Goal: Task Accomplishment & Management: Manage account settings

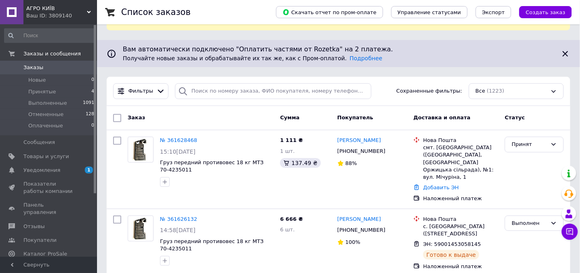
scroll to position [54, 0]
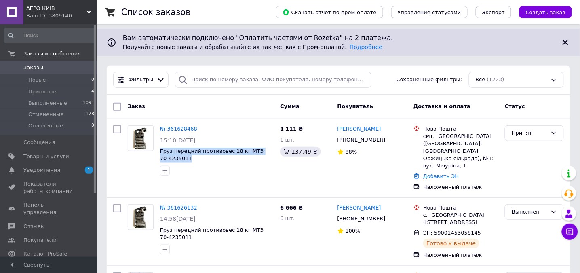
drag, startPoint x: 186, startPoint y: 152, endPoint x: 160, endPoint y: 144, distance: 27.1
click at [160, 148] on span "Груз передний противовес 18 кг МТЗ 70-4235011" at bounding box center [217, 155] width 114 height 15
copy span "Груз передний противовес 18 кг МТЗ 70-4235011"
click at [41, 155] on span "Товары и услуги" at bounding box center [46, 156] width 46 height 7
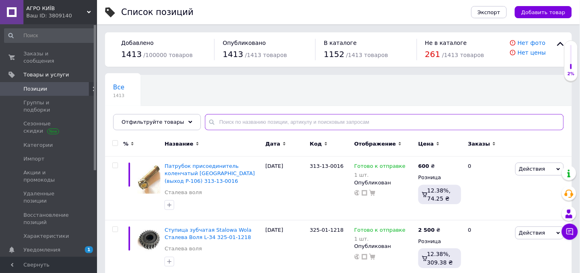
click at [240, 120] on input "text" at bounding box center [384, 122] width 359 height 16
paste input "Груз передний противовес 18 кг МТЗ 70-4235011"
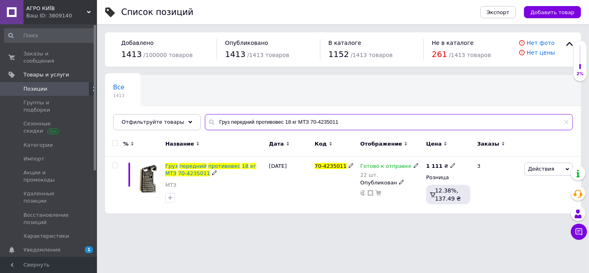
type input "Груз передний противовес 18 кг МТЗ 70-4235011"
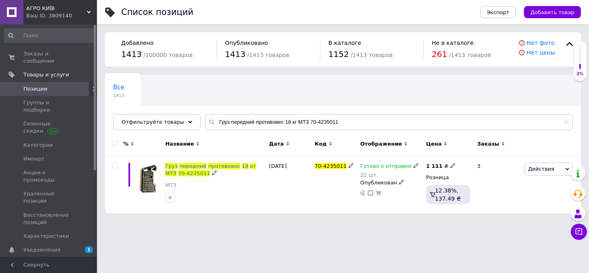
click at [208, 164] on span "противовес" at bounding box center [224, 166] width 32 height 6
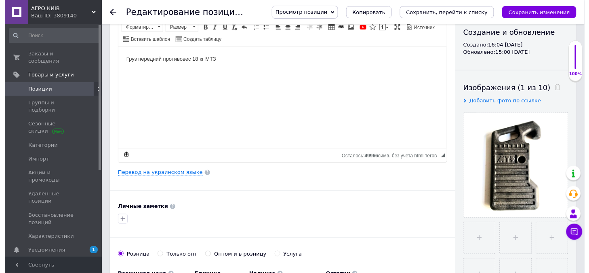
scroll to position [108, 0]
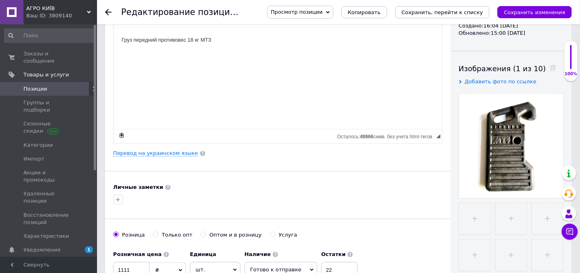
click at [132, 154] on link "Перевод на украинском языке" at bounding box center [155, 153] width 85 height 6
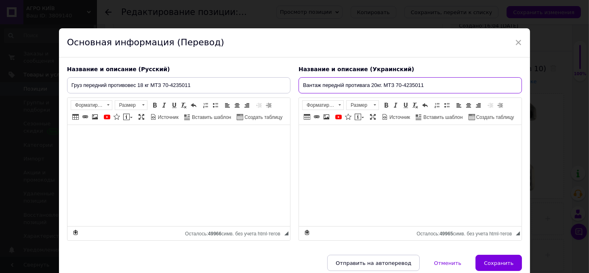
drag, startPoint x: 377, startPoint y: 85, endPoint x: 371, endPoint y: 87, distance: 6.4
click at [371, 87] on input "Вантаж передній противага 20кг. МТЗ 70-4235011" at bounding box center [410, 85] width 223 height 16
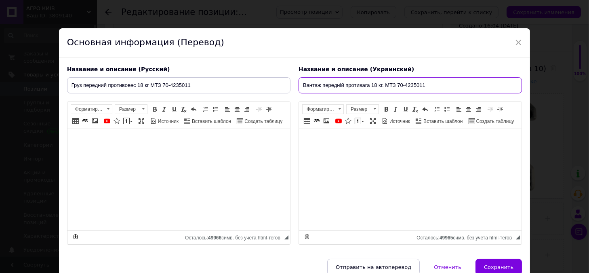
type input "Вантаж передній противага 18 кг. МТЗ 70-4235011"
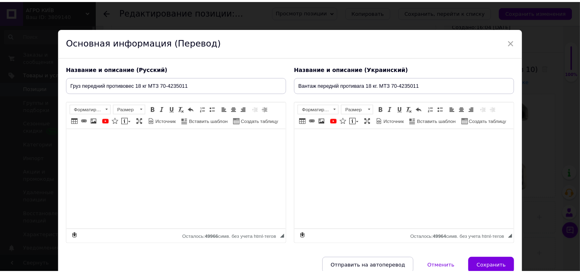
scroll to position [50, 0]
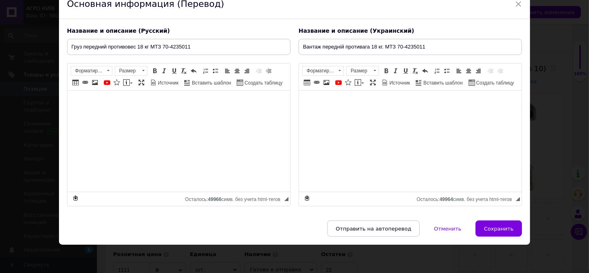
click at [500, 230] on span "Сохранить" at bounding box center [499, 229] width 30 height 6
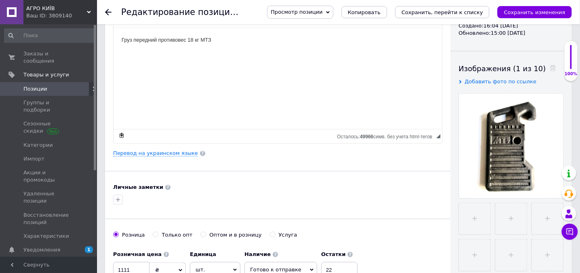
click at [449, 11] on icon "Сохранить, перейти к списку" at bounding box center [443, 12] width 82 height 6
